Goal: Find contact information: Find contact information

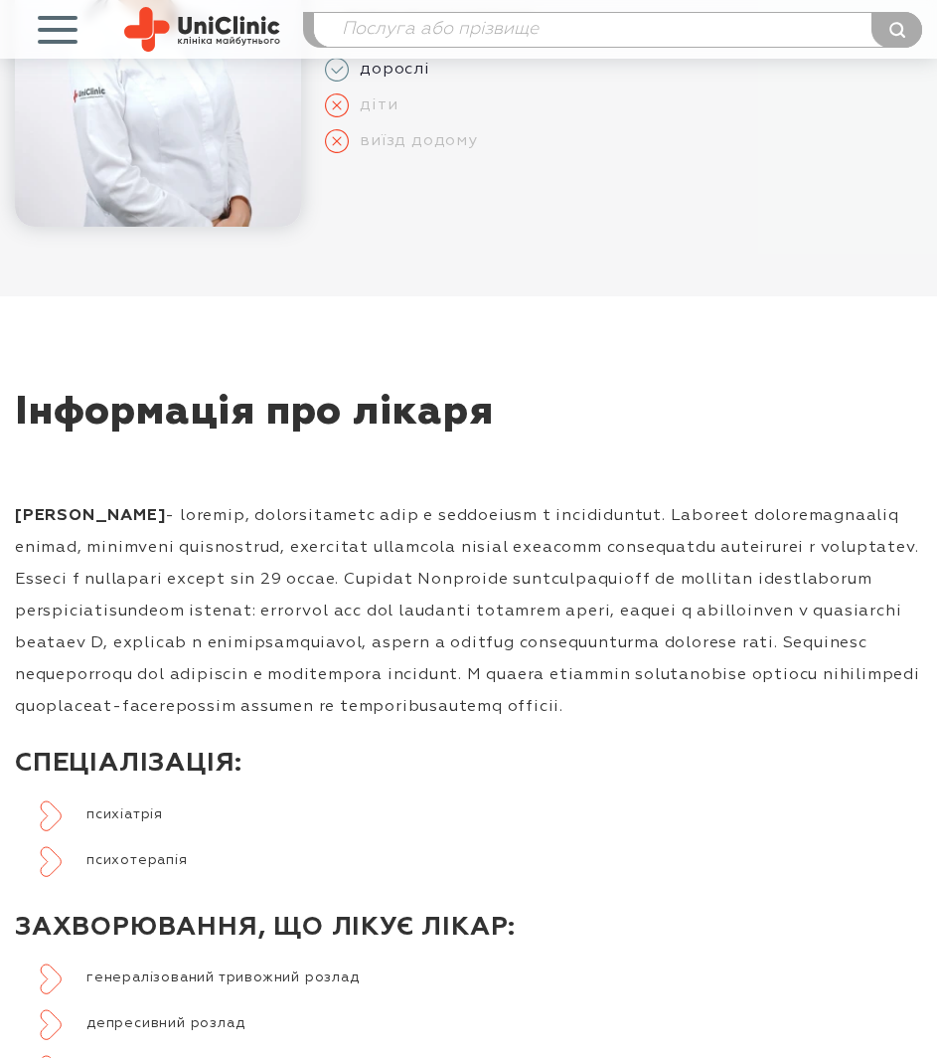
scroll to position [497, 0]
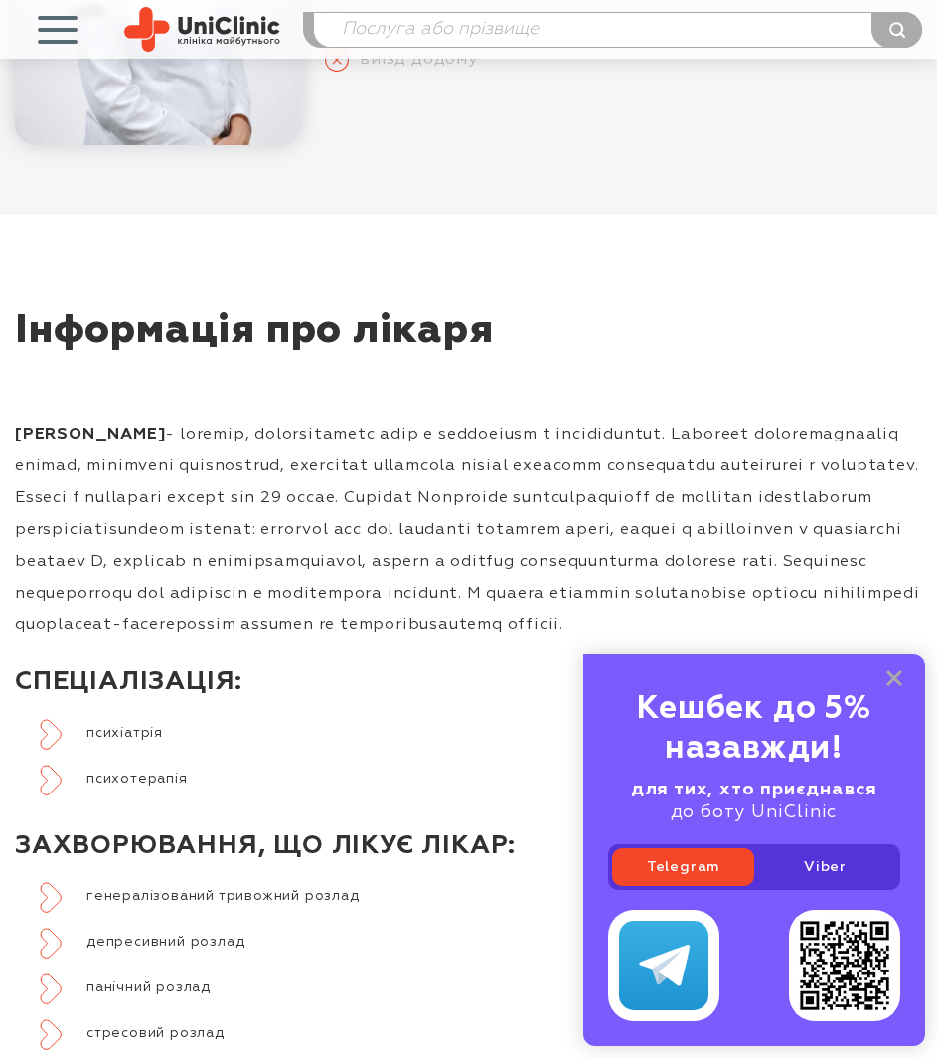
click at [898, 669] on div "Кешбек до 5% назавжди! для тих, хто приєднався до боту UniClinic Telegram Viber" at bounding box center [754, 850] width 342 height 392
click at [899, 673] on rect at bounding box center [895, 678] width 16 height 16
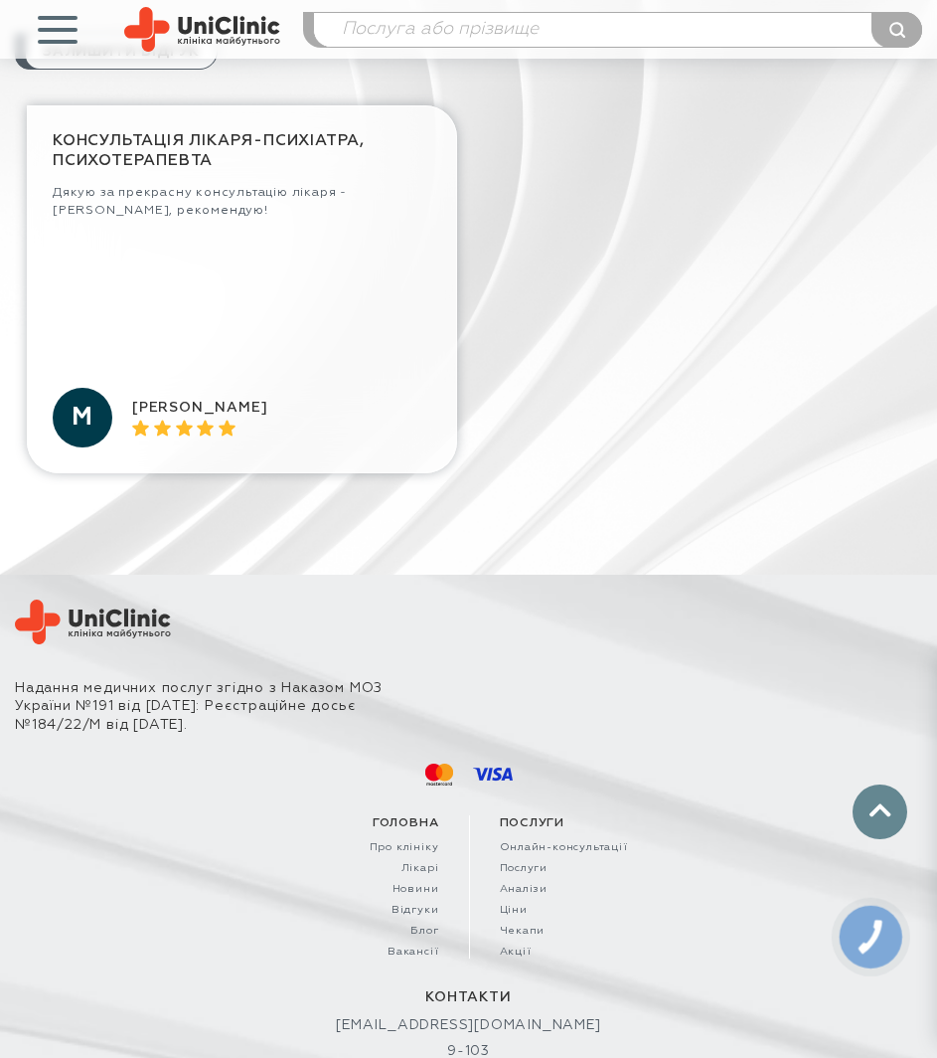
scroll to position [2982, 0]
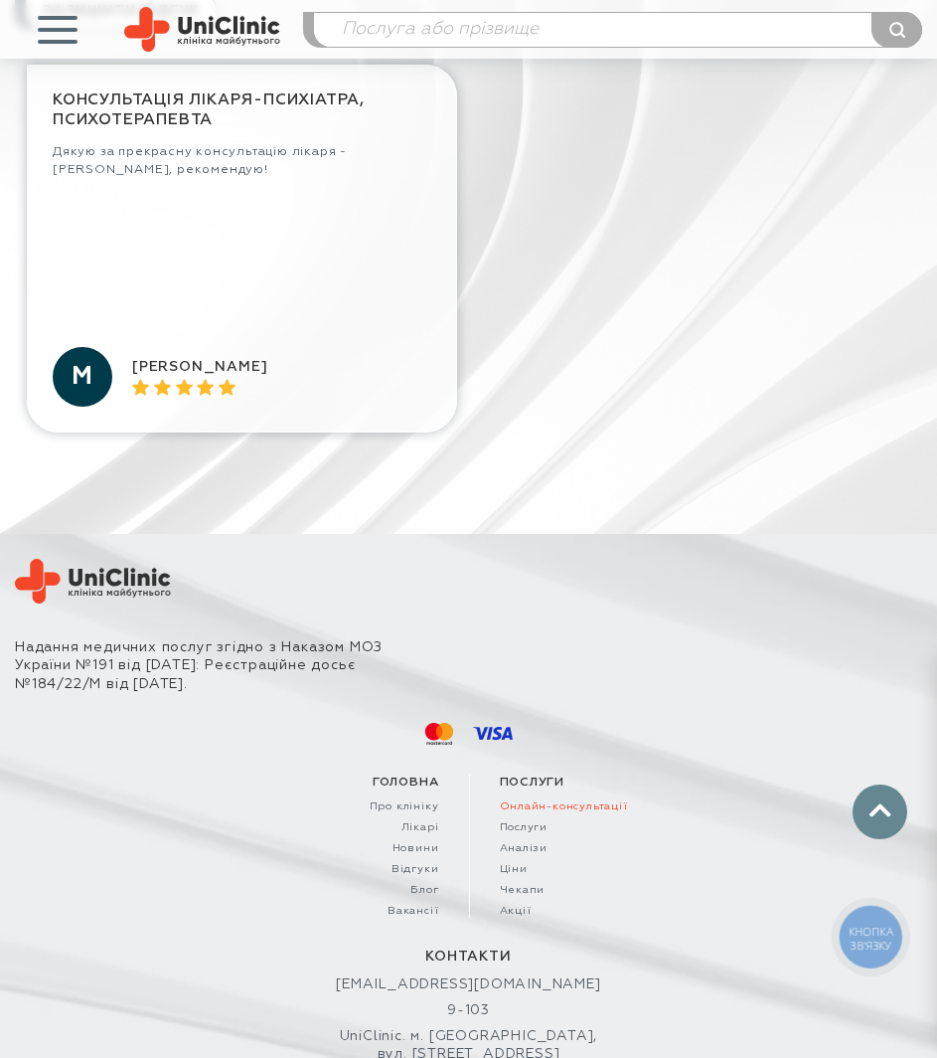
click at [522, 813] on link "Онлайн-консультації" at bounding box center [697, 806] width 394 height 13
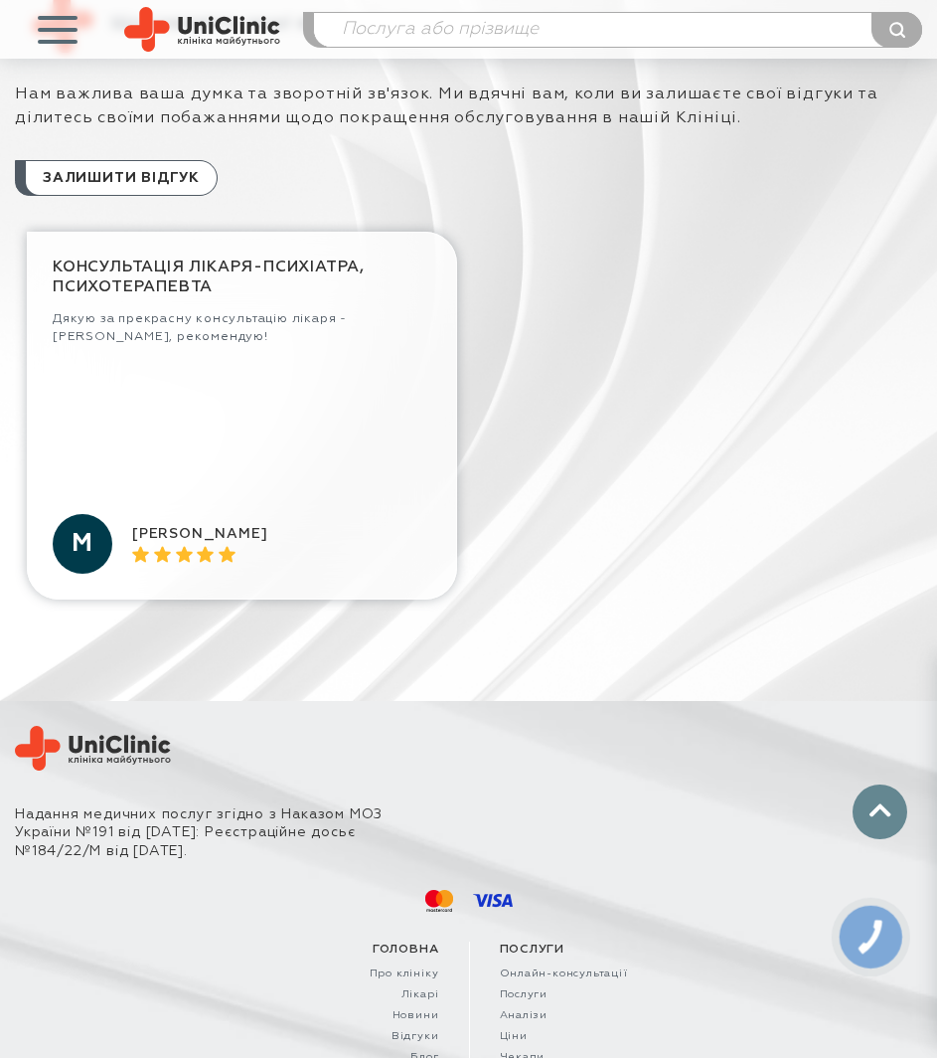
scroll to position [3214, 0]
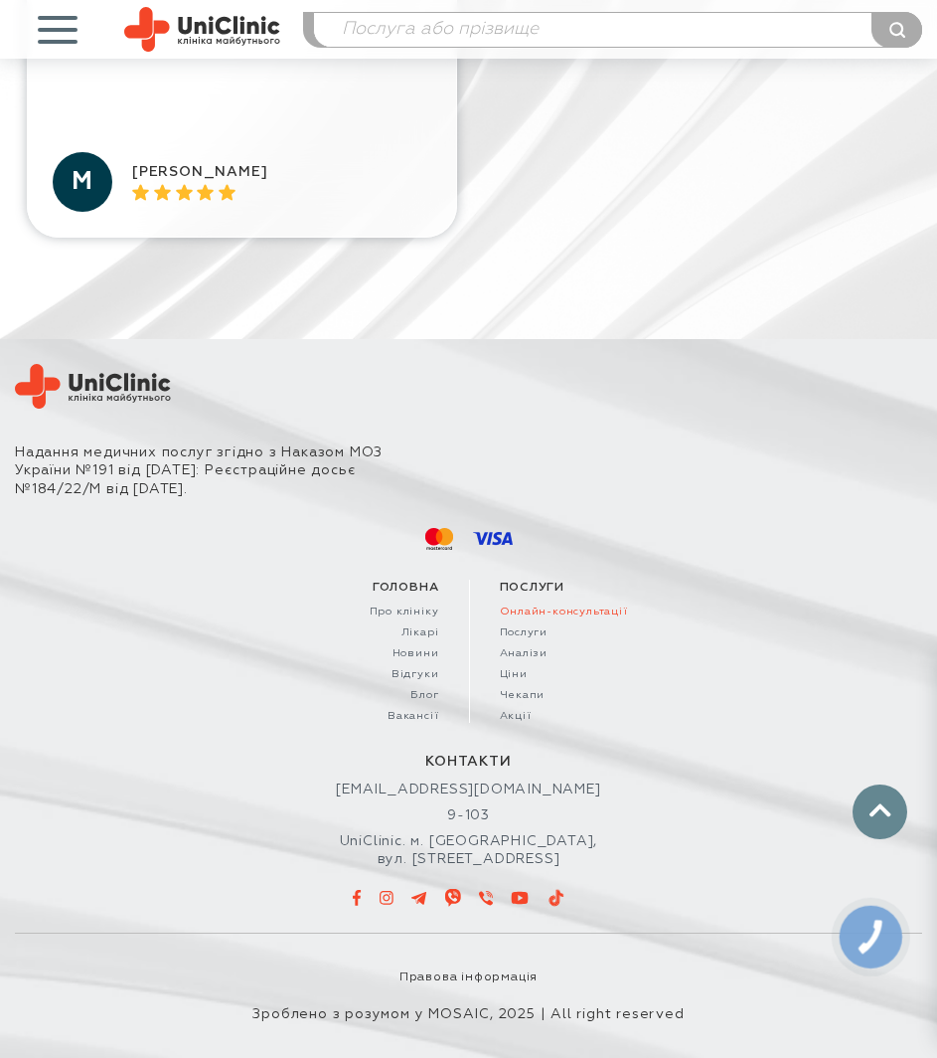
click at [524, 605] on link "Онлайн-консультації" at bounding box center [697, 611] width 394 height 13
click at [482, 898] on icon at bounding box center [486, 898] width 14 height 14
drag, startPoint x: 681, startPoint y: 708, endPoint x: 667, endPoint y: 704, distance: 14.5
click at [682, 708] on ul "Онлайн-консультації Послуги Аналізи Ціни Чекапи Акції" at bounding box center [697, 663] width 394 height 117
click at [870, 946] on icon at bounding box center [871, 935] width 25 height 35
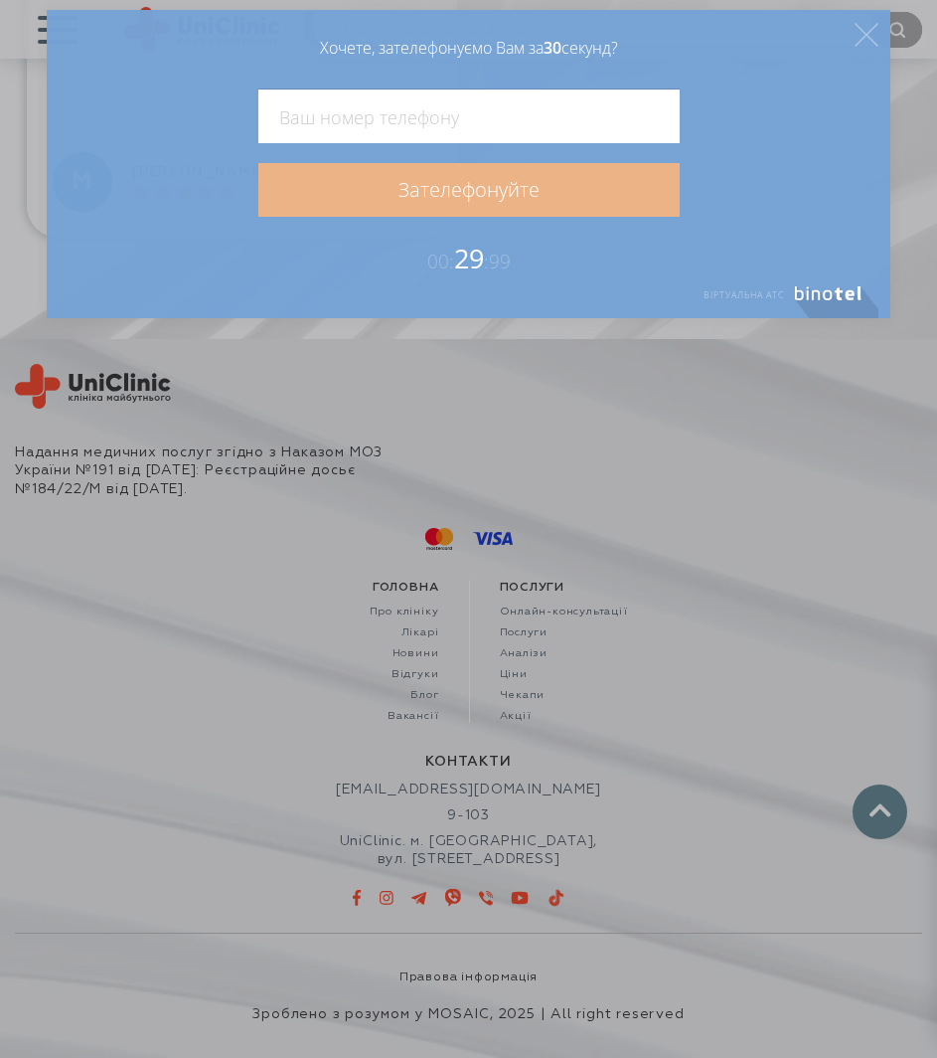
click at [408, 125] on input "tel" at bounding box center [468, 116] width 421 height 54
type input "+380503531726"
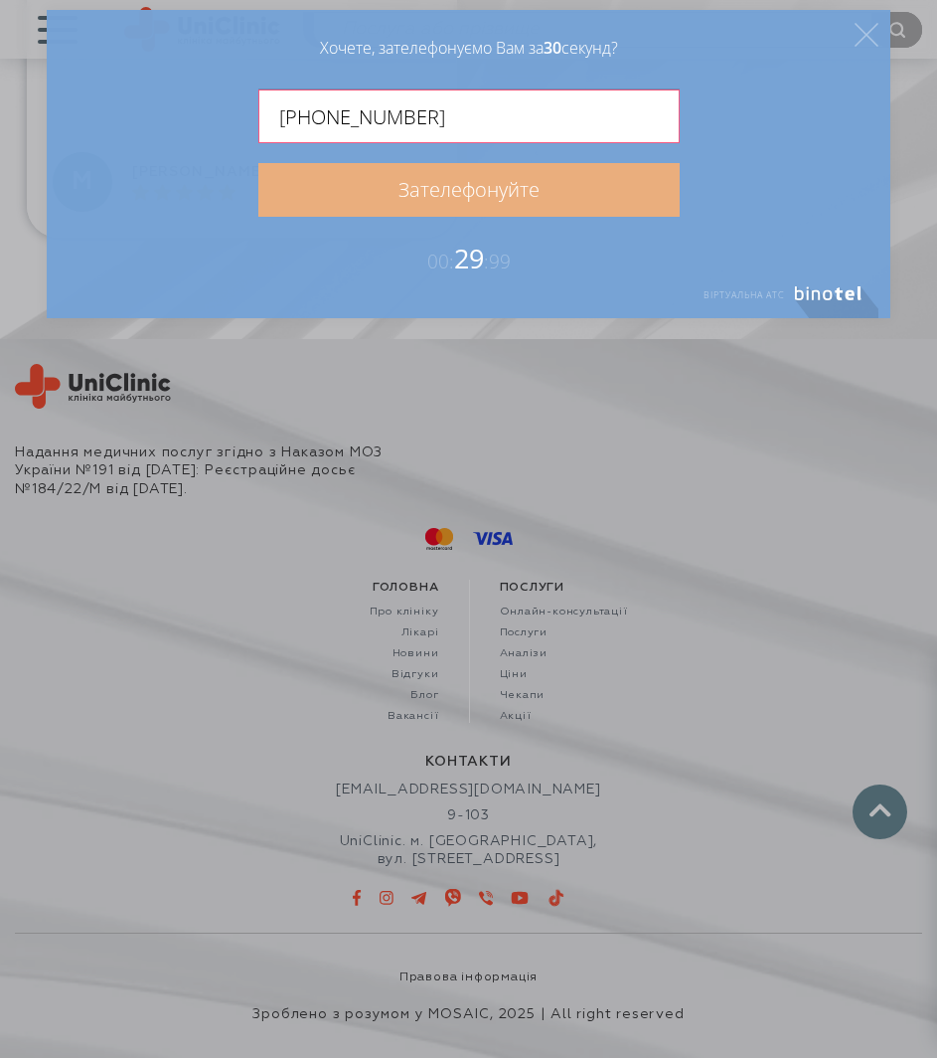
click at [389, 180] on link "Зателефонуйте" at bounding box center [468, 190] width 421 height 54
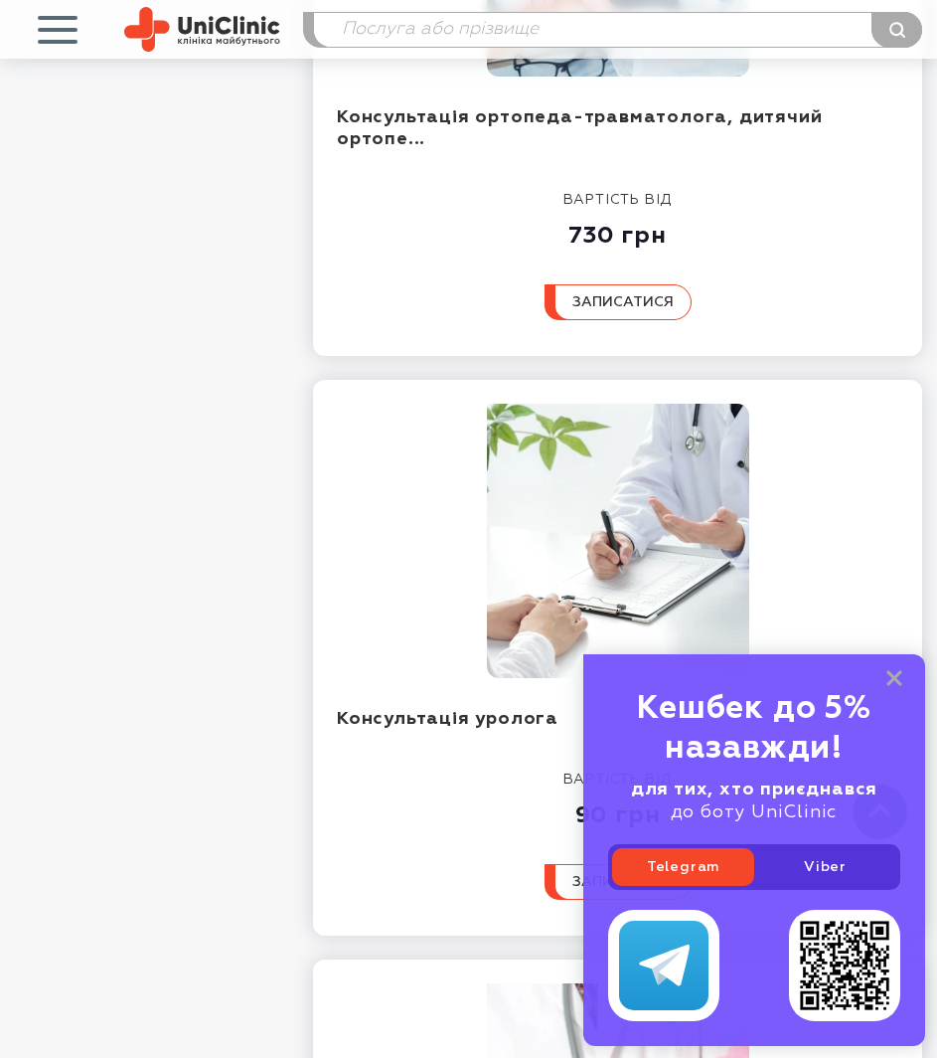
scroll to position [4473, 0]
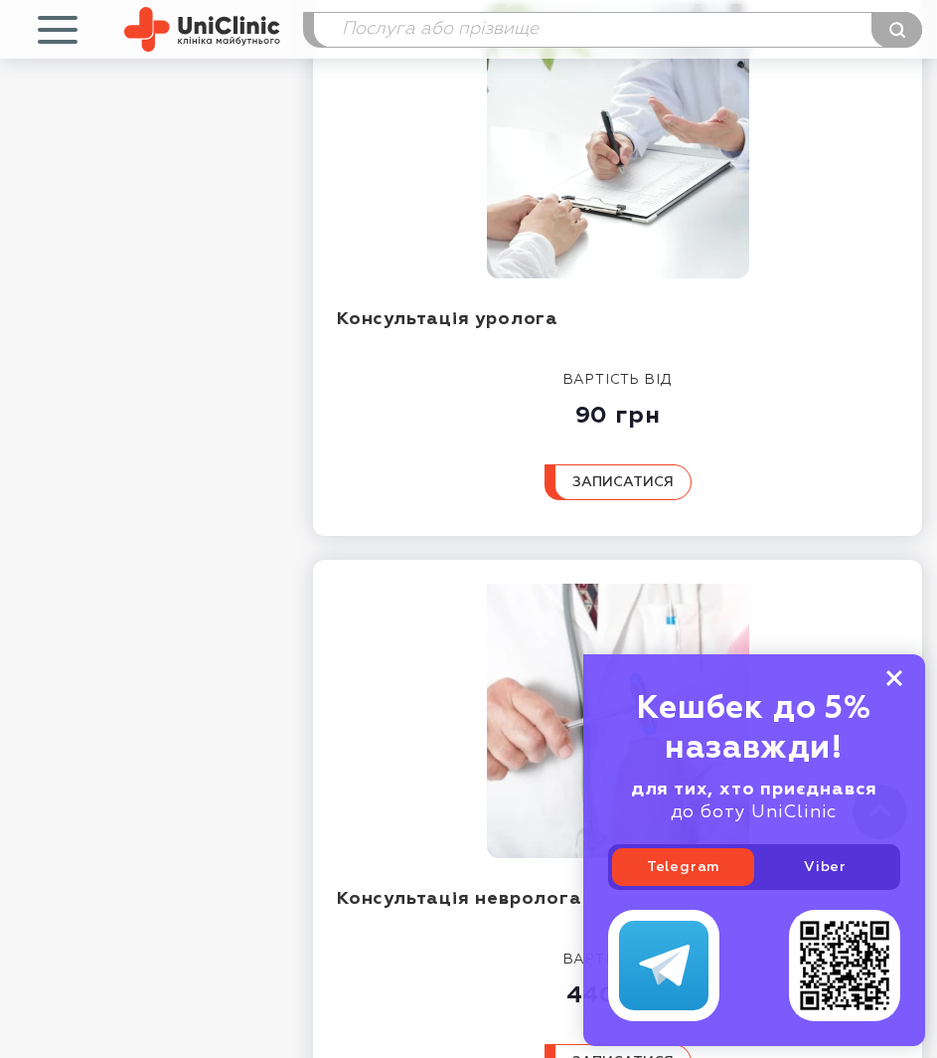
click at [893, 679] on rect at bounding box center [895, 678] width 16 height 16
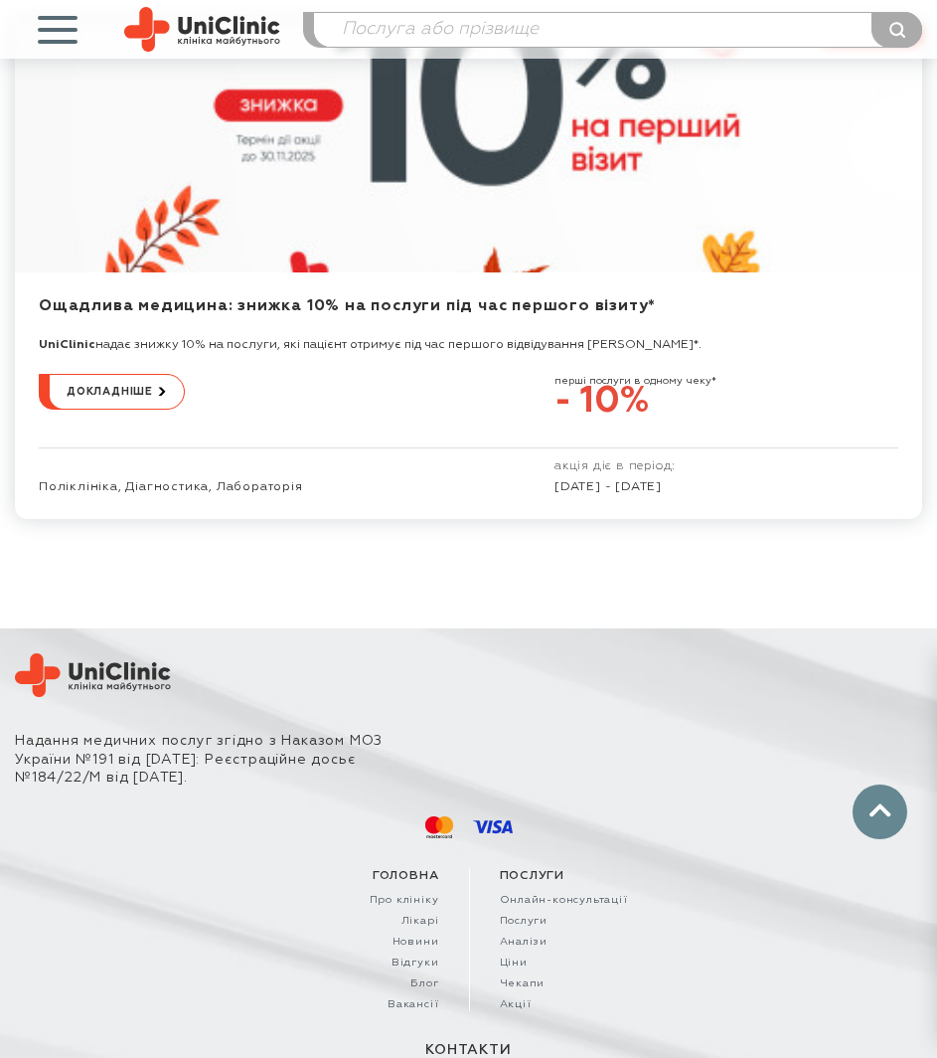
scroll to position [7830, 0]
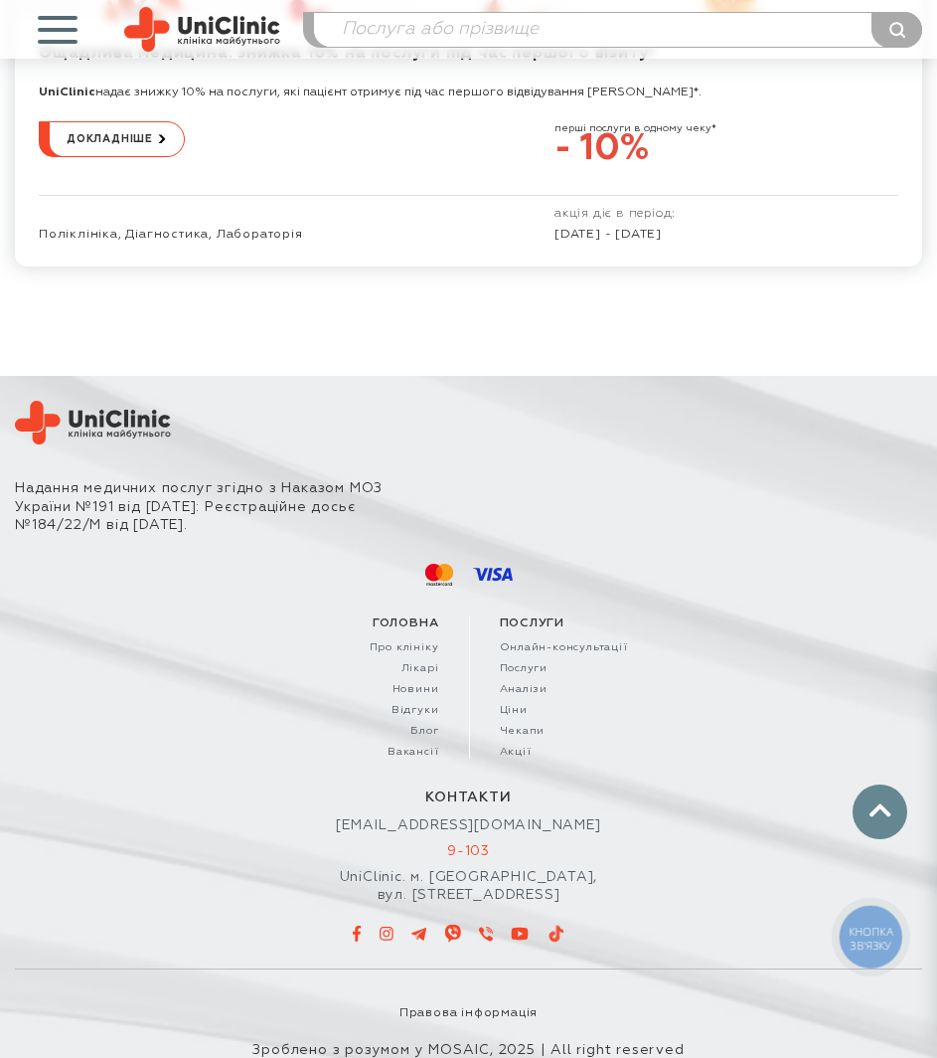
click at [483, 842] on link "9-103" at bounding box center [468, 851] width 907 height 18
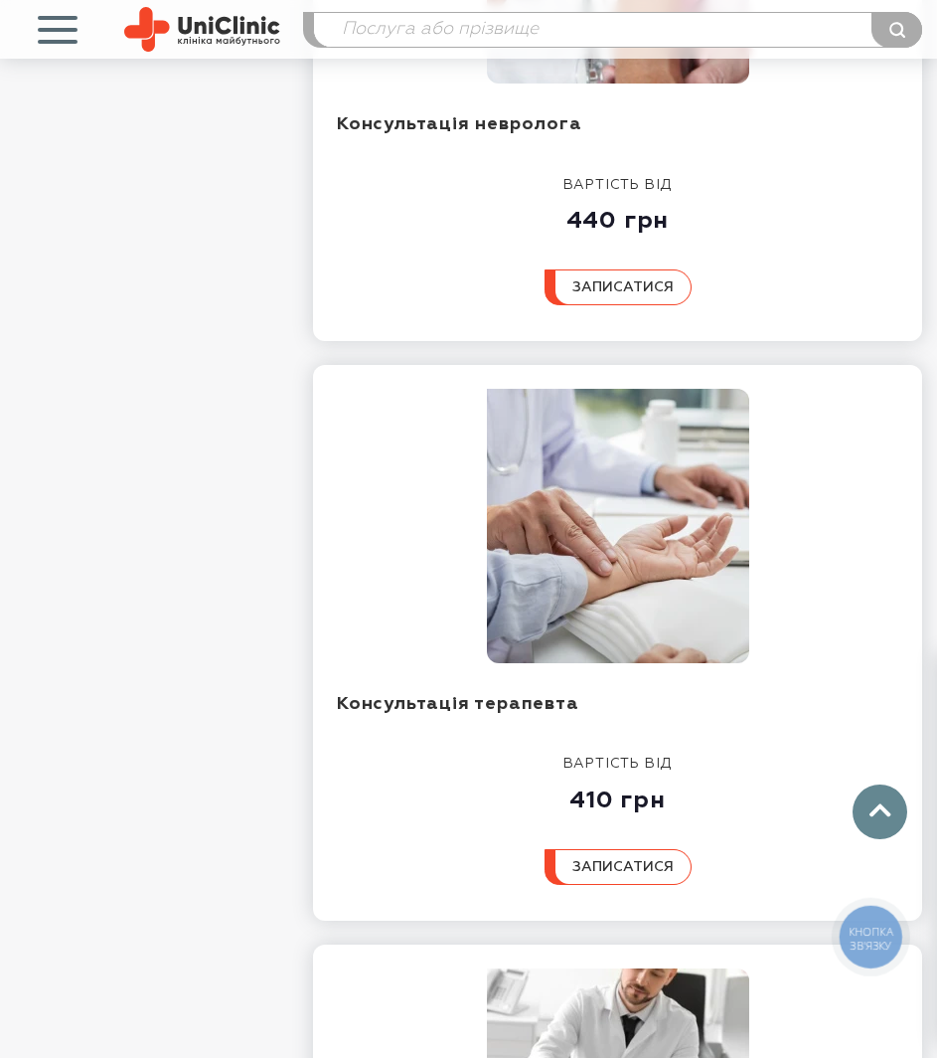
scroll to position [5246, 0]
